Goal: Information Seeking & Learning: Learn about a topic

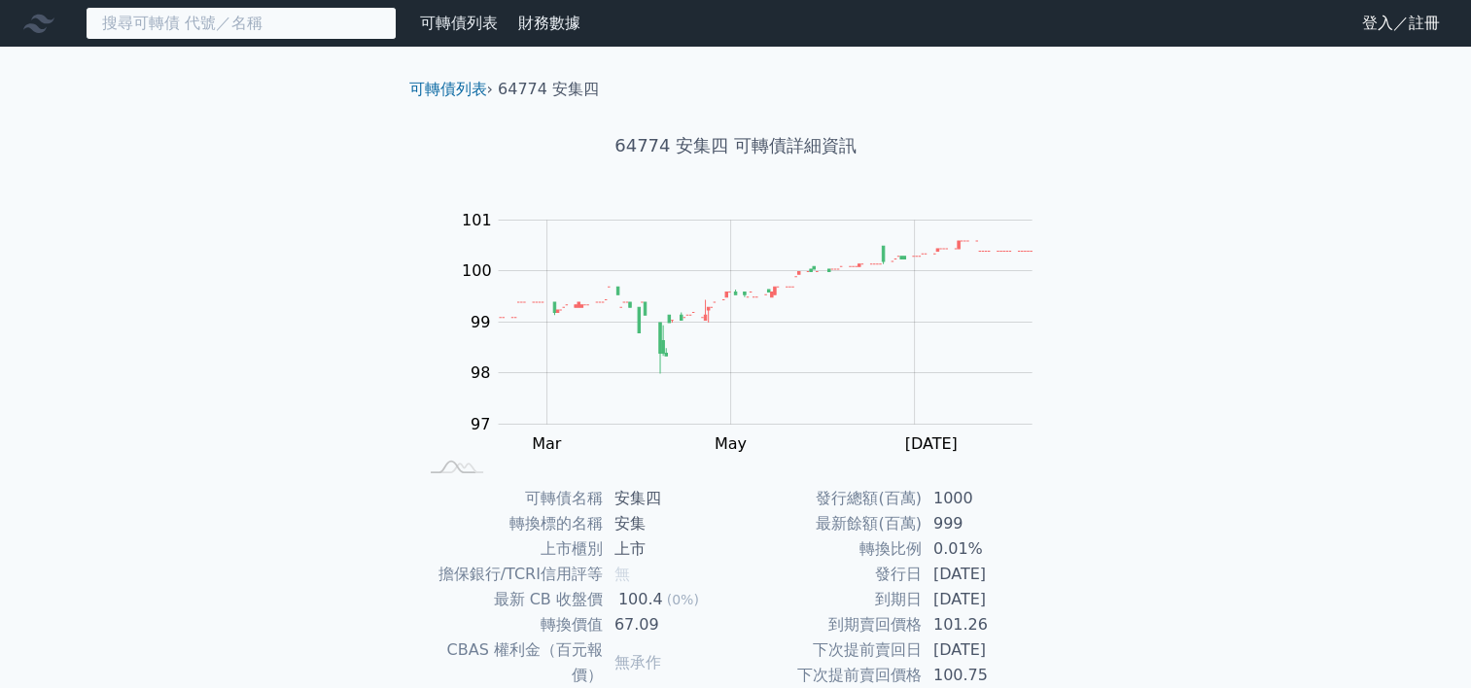
click at [243, 21] on input at bounding box center [241, 23] width 311 height 33
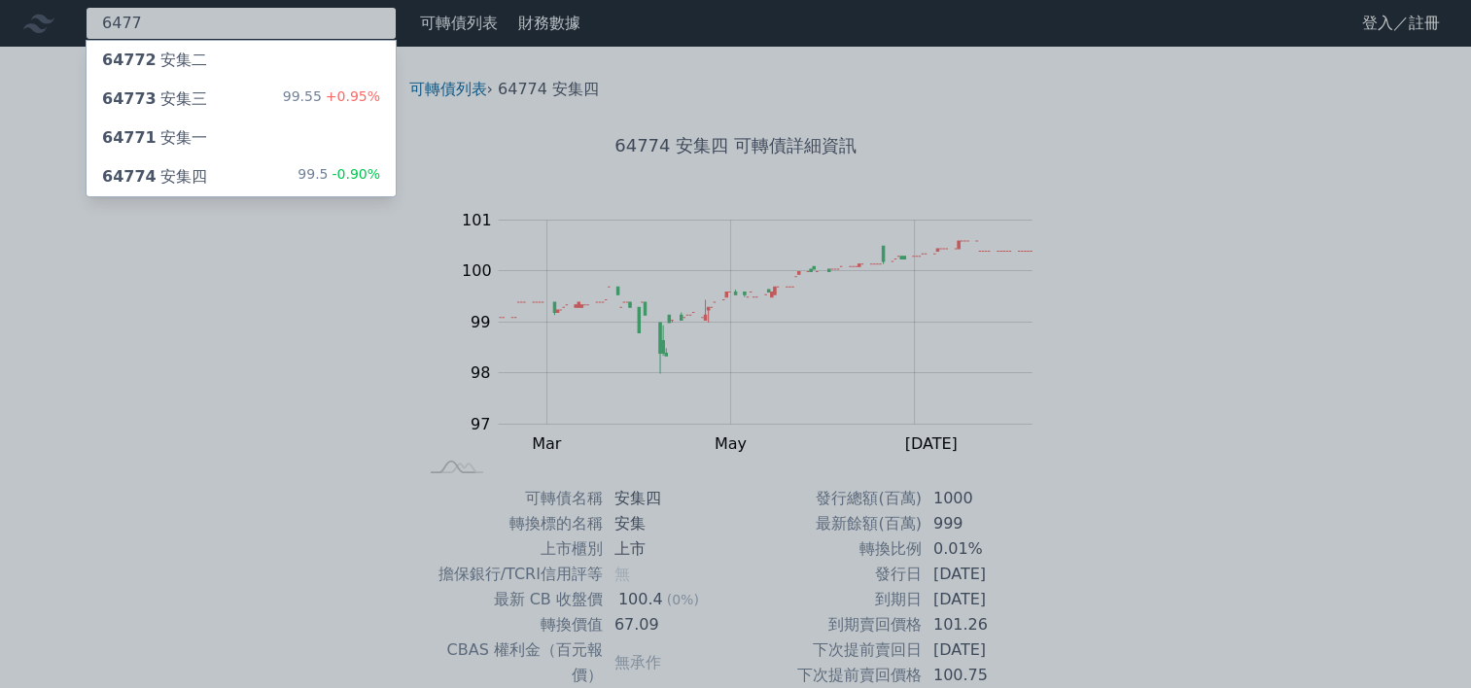
type input "6477"
click at [183, 175] on div "64774 安集四" at bounding box center [154, 176] width 105 height 23
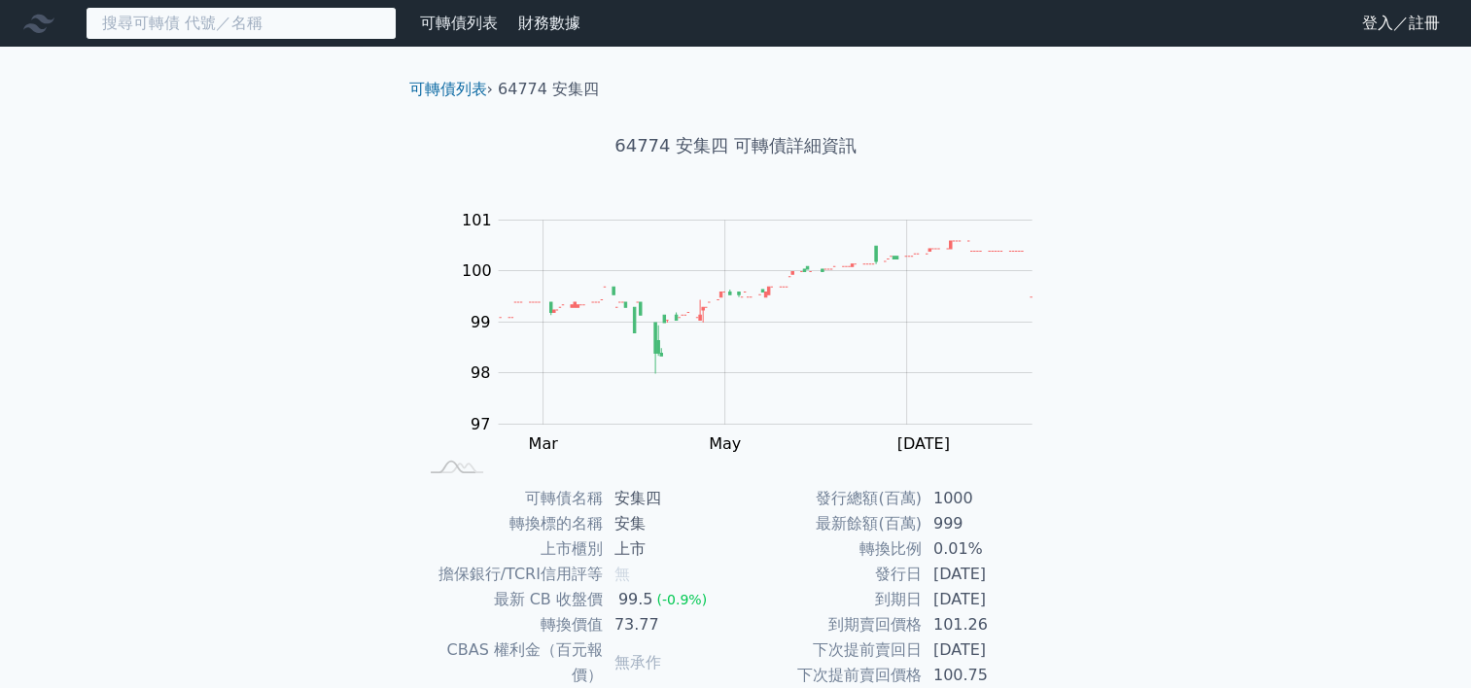
click at [303, 38] on input at bounding box center [241, 23] width 311 height 33
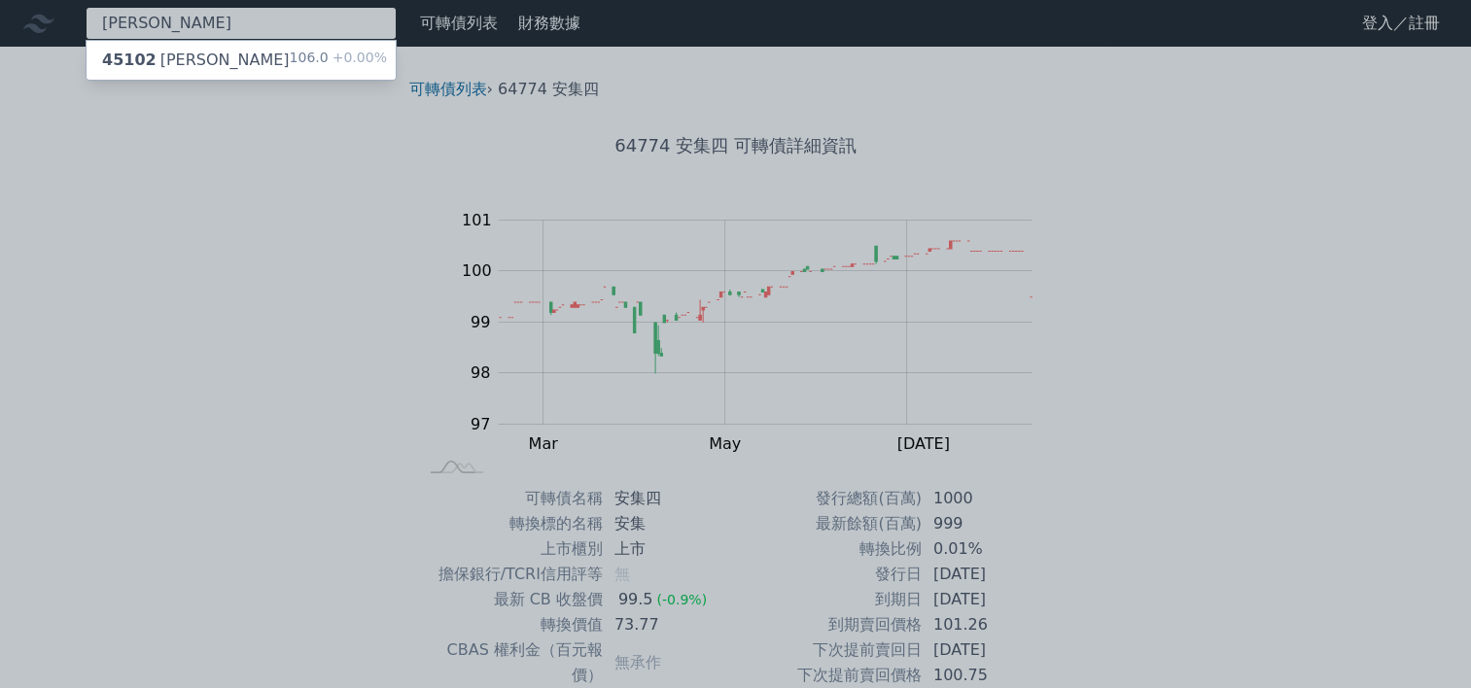
type input "高鋒"
click at [296, 62] on div "106.0 +0.00%" at bounding box center [338, 60] width 97 height 23
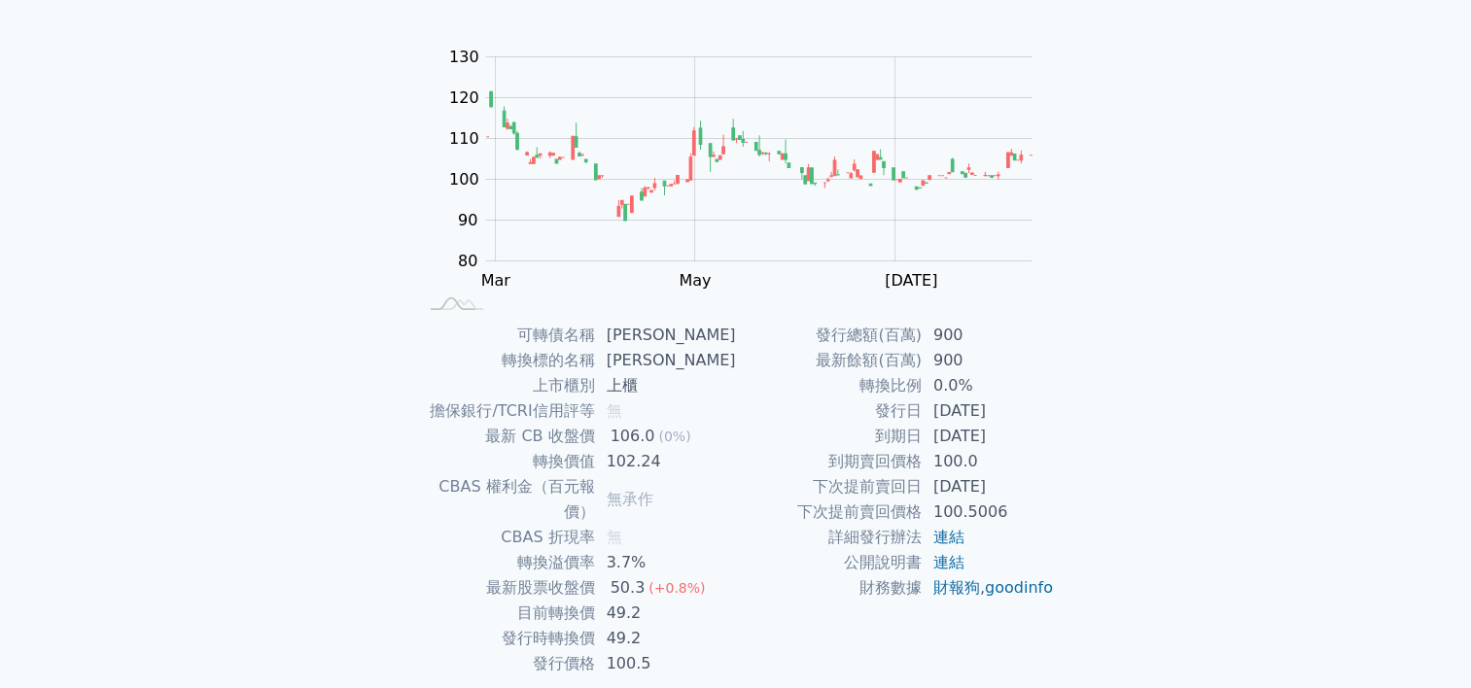
scroll to position [194, 0]
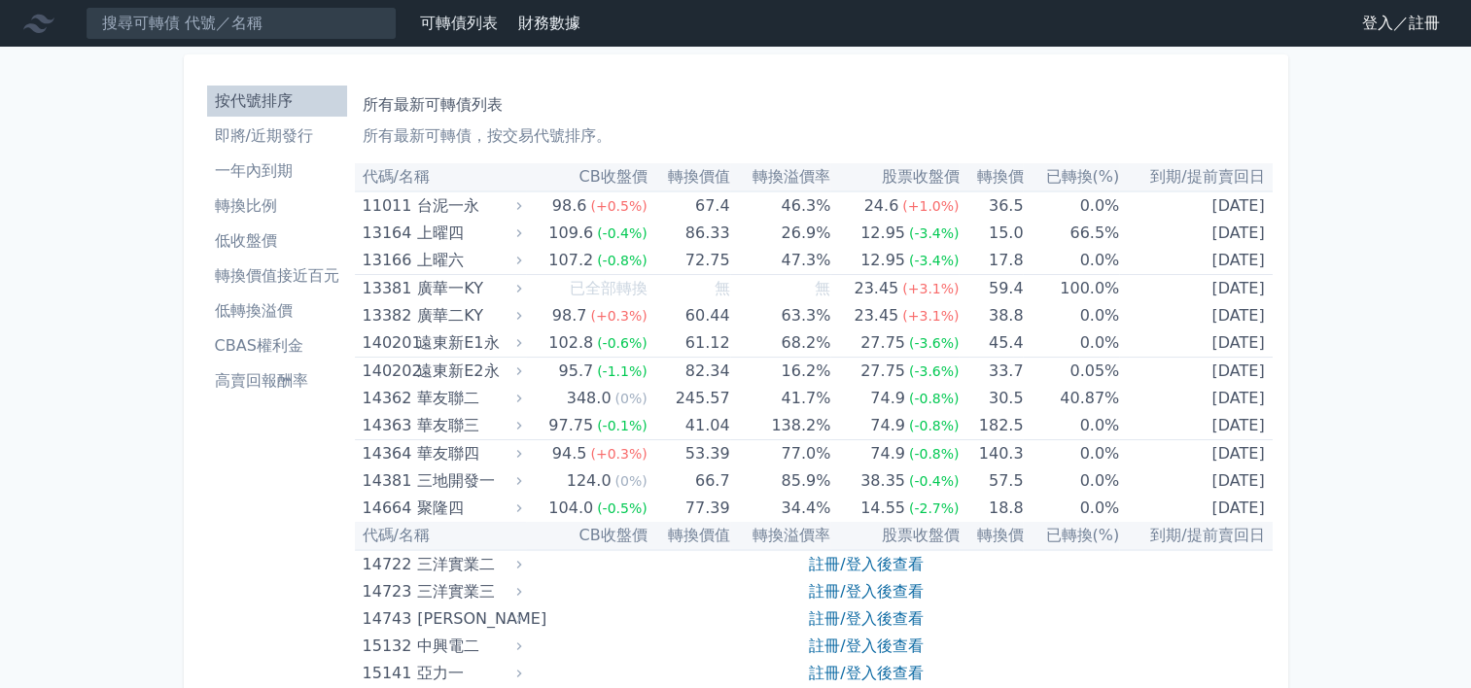
click at [280, 105] on li "按代號排序" at bounding box center [277, 100] width 140 height 23
click at [225, 28] on input at bounding box center [241, 23] width 311 height 33
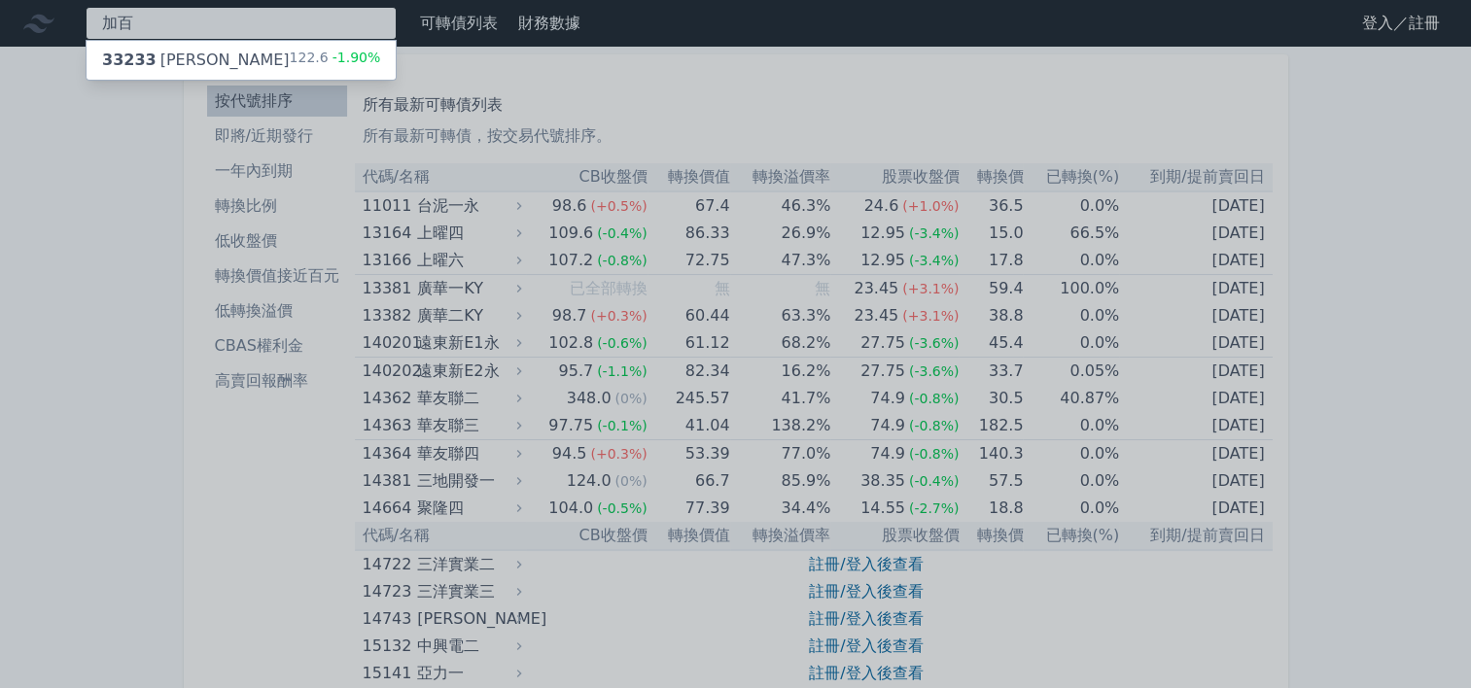
type input "加百"
click at [221, 67] on div "33233 加百裕三 122.6 -1.90%" at bounding box center [241, 60] width 309 height 39
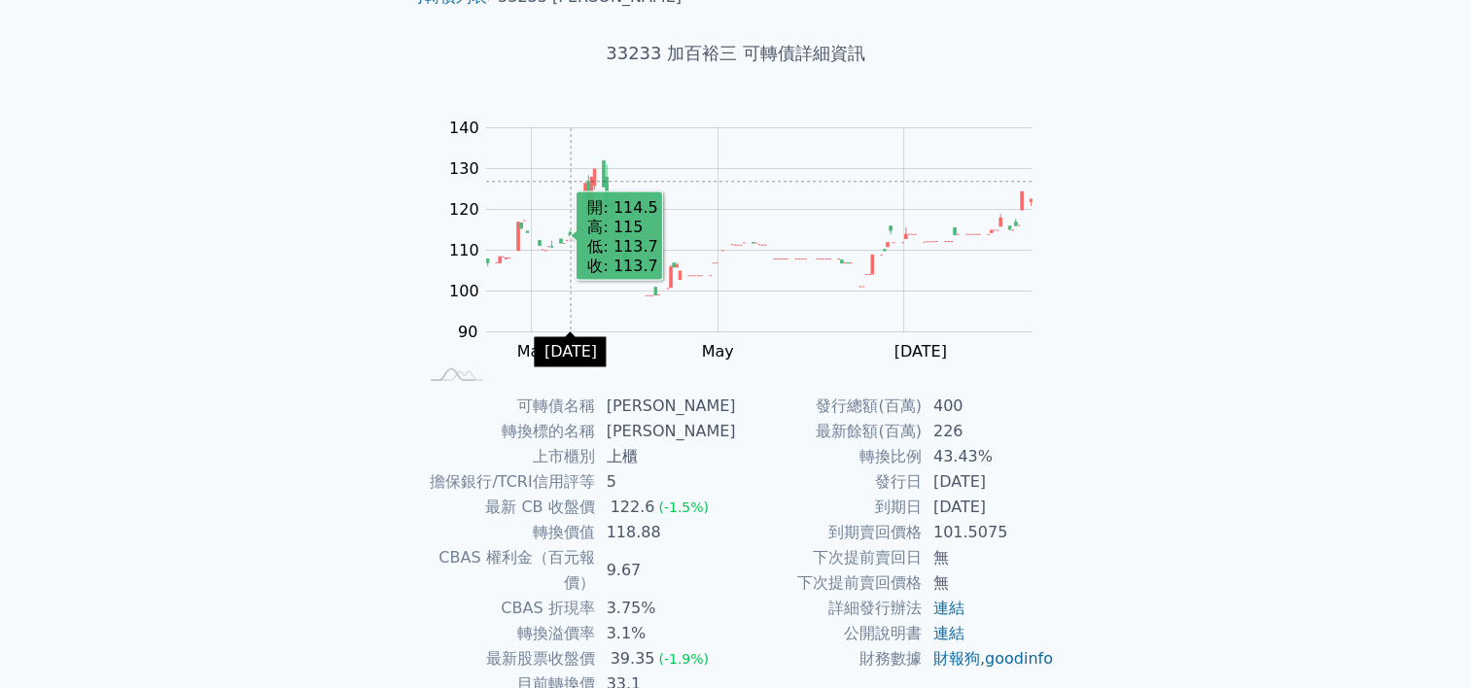
scroll to position [194, 0]
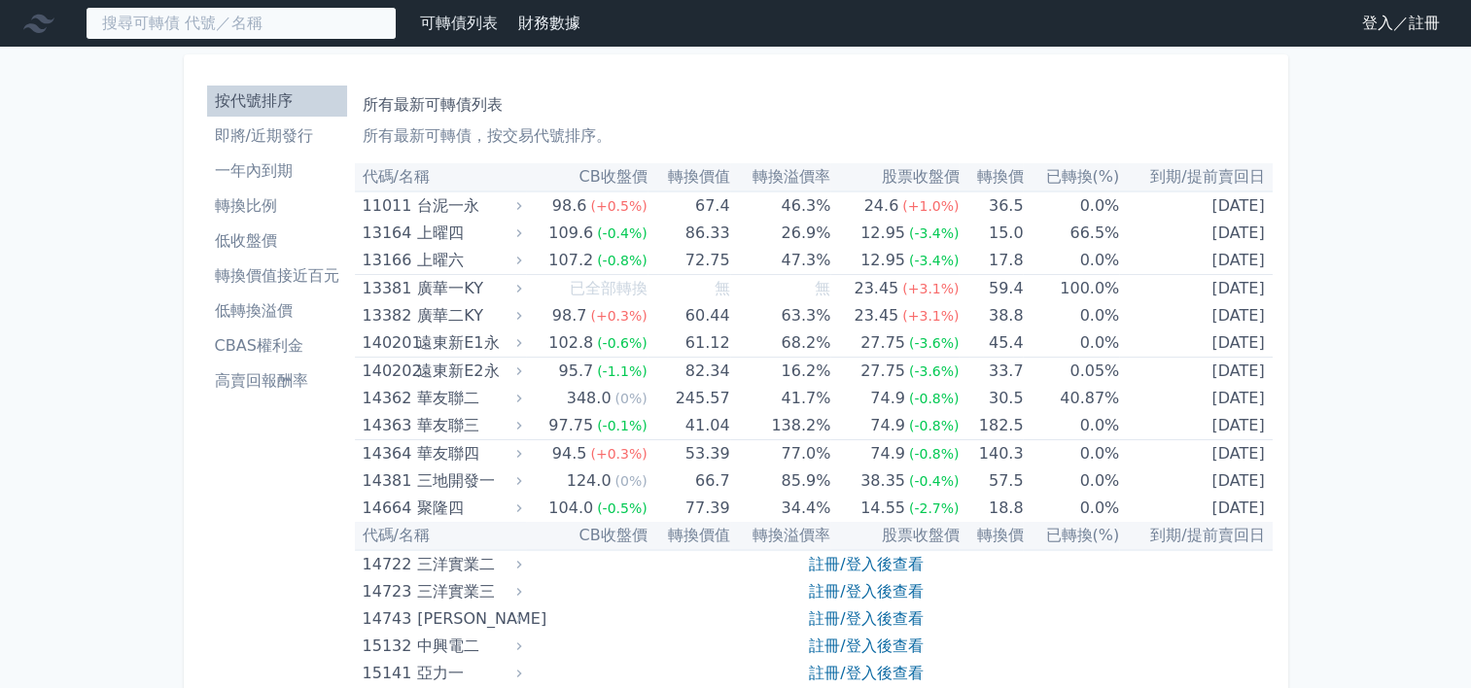
click at [272, 26] on input at bounding box center [241, 23] width 311 height 33
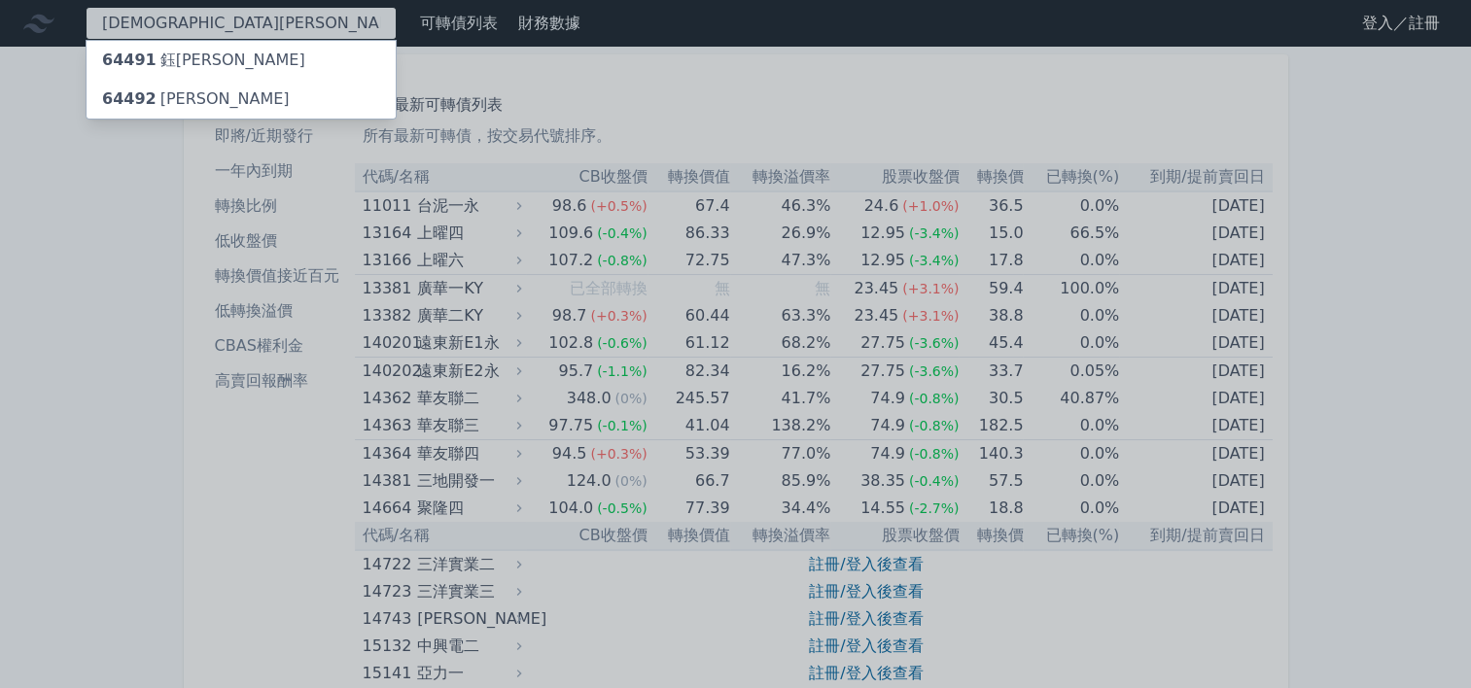
type input "鈺邦"
click at [132, 96] on span "64492" at bounding box center [129, 98] width 54 height 18
